Goal: Task Accomplishment & Management: Manage account settings

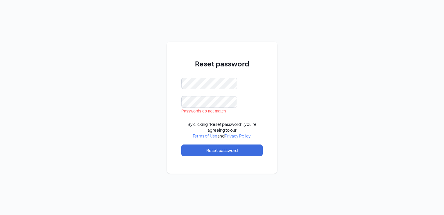
drag, startPoint x: 197, startPoint y: 148, endPoint x: 179, endPoint y: 102, distance: 49.1
click at [179, 102] on div "Reset password Passwords do not match By clicking "Reset password", you're agre…" at bounding box center [222, 108] width 110 height 132
click at [153, 76] on div "Reset password Passwords do not match By clicking "Reset password", you're agre…" at bounding box center [222, 107] width 444 height 215
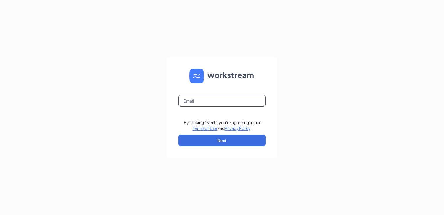
click at [203, 95] on input "text" at bounding box center [221, 101] width 87 height 12
type input "kmaxwell@1788chicken.com"
click at [215, 138] on button "Next" at bounding box center [221, 140] width 87 height 12
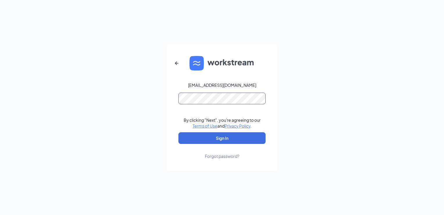
click at [178, 132] on button "Sign In" at bounding box center [221, 138] width 87 height 12
click at [198, 137] on button "Sign In" at bounding box center [221, 138] width 87 height 12
click at [169, 99] on form "kmaxwell@1788chicken.com Credential mismatches. By clicking "Next", you're agre…" at bounding box center [222, 107] width 110 height 126
click at [178, 132] on button "Sign In" at bounding box center [221, 138] width 87 height 12
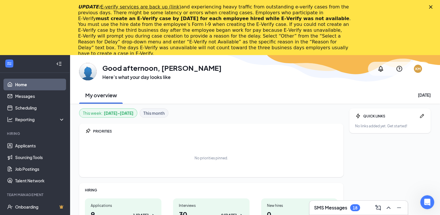
click at [432, 6] on icon "Close" at bounding box center [430, 6] width 3 height 3
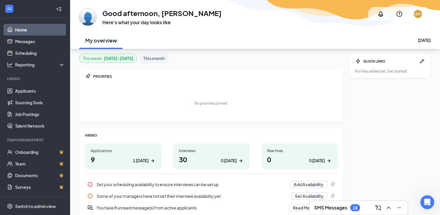
scroll to position [49, 0]
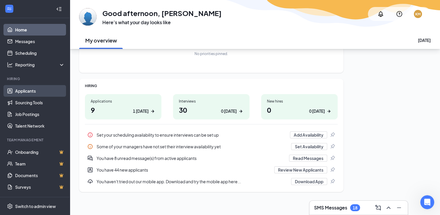
click at [28, 87] on link "Applicants" at bounding box center [40, 91] width 50 height 12
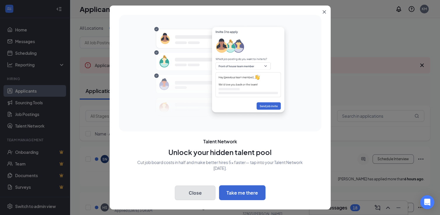
click at [205, 194] on button "Close" at bounding box center [195, 192] width 41 height 15
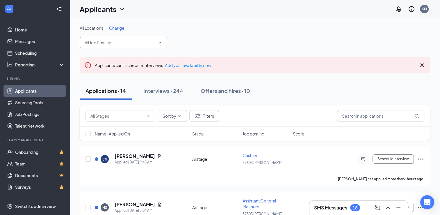
click at [138, 40] on input "text" at bounding box center [120, 42] width 70 height 6
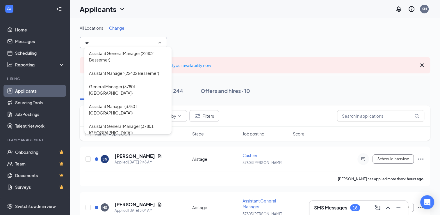
scroll to position [132, 0]
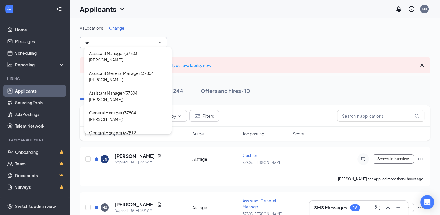
type input "an"
click at [210, 57] on div "Applicants can't schedule interviews. Add your availability now" at bounding box center [255, 65] width 350 height 16
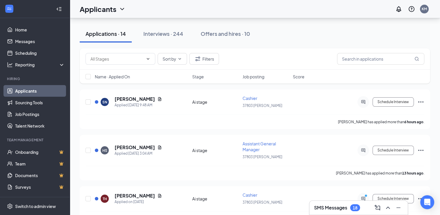
scroll to position [53, 0]
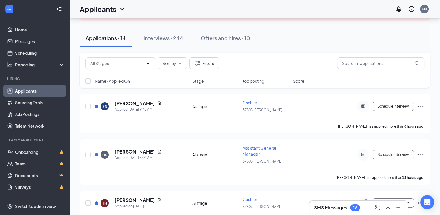
click at [123, 80] on span "Name · Applied On" at bounding box center [112, 81] width 35 height 6
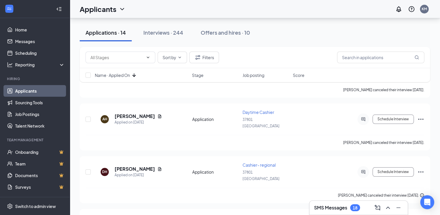
scroll to position [572, 0]
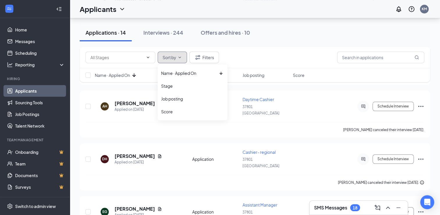
click at [180, 60] on button "Sort by" at bounding box center [172, 57] width 29 height 12
click at [176, 74] on span "Name · Applied On" at bounding box center [178, 73] width 35 height 6
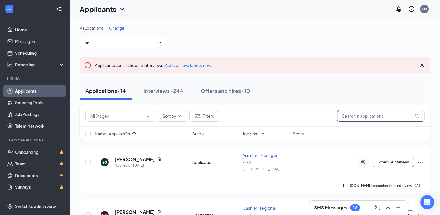
click at [383, 115] on input "text" at bounding box center [380, 116] width 87 height 12
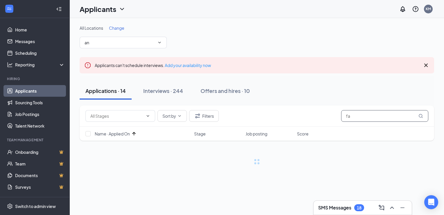
type input "f"
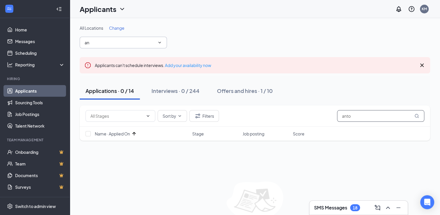
type input "anto"
click at [152, 42] on input "an" at bounding box center [120, 42] width 70 height 6
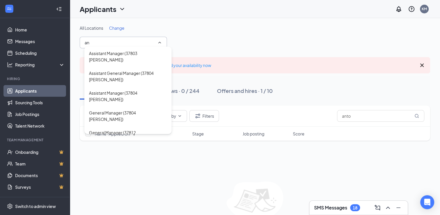
type input "a"
